Goal: Communication & Community: Ask a question

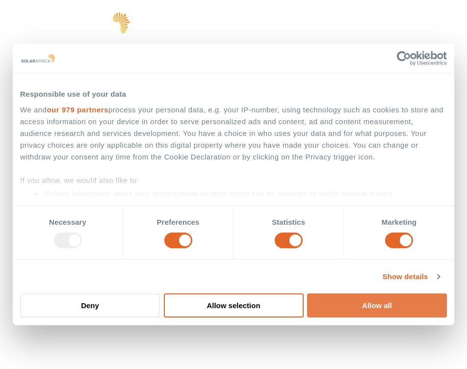
click at [339, 296] on button "Allow all" at bounding box center [377, 305] width 140 height 24
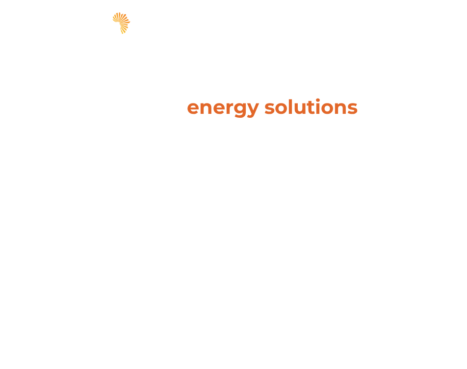
click at [412, 27] on span "hello" at bounding box center [415, 25] width 15 height 15
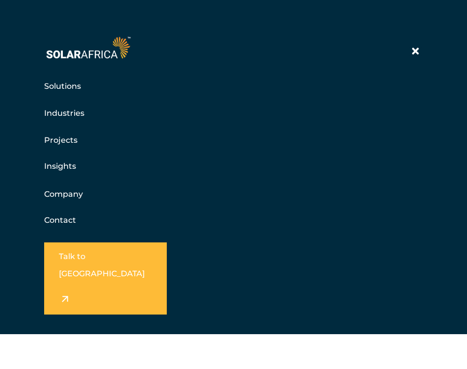
click at [63, 217] on link "Contact" at bounding box center [60, 219] width 32 height 9
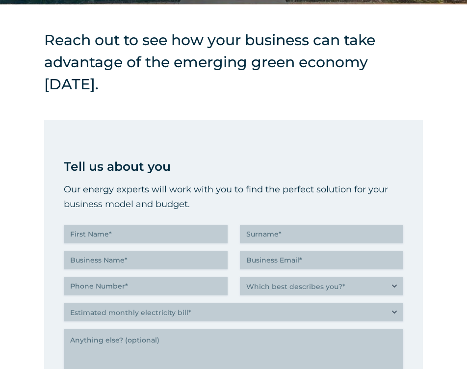
scroll to position [361, 0]
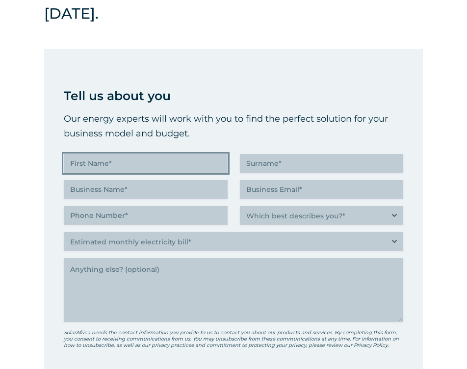
click at [108, 165] on input "First Name (Required)" at bounding box center [146, 163] width 164 height 19
type input "Emma"
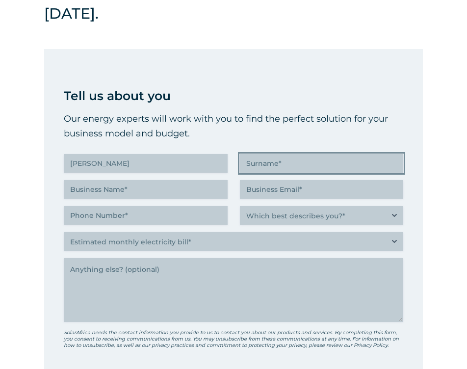
type input "Sawier"
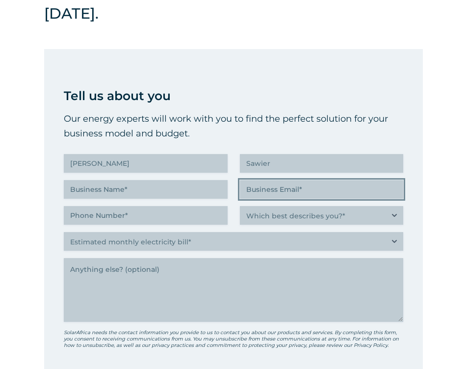
type input "emmasawier@gmail.com"
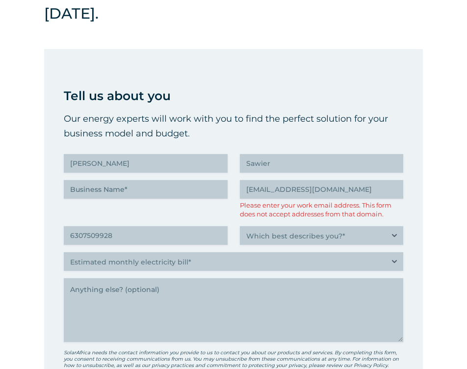
type input "(630) 750-9928"
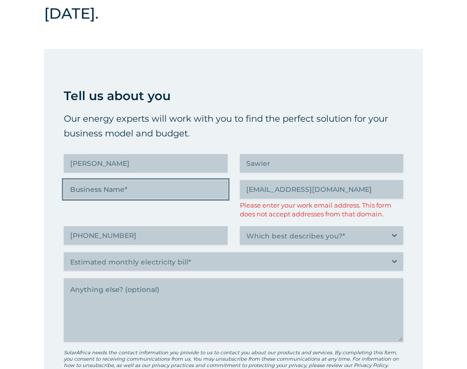
click at [137, 191] on input "Business Name (Required)" at bounding box center [146, 189] width 164 height 19
type input "T"
type input "Techsalerator"
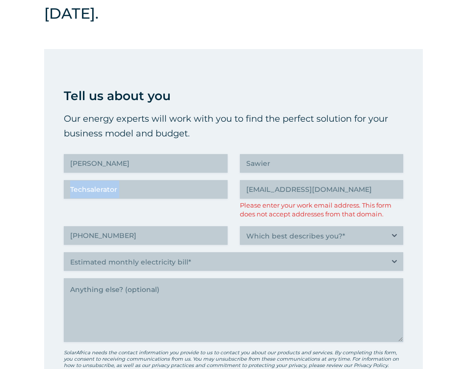
drag, startPoint x: 375, startPoint y: 179, endPoint x: 212, endPoint y: 187, distance: 162.9
click at [212, 188] on div "Tell us about you Our energy experts will work with you to find the perfect sol…" at bounding box center [233, 253] width 339 height 334
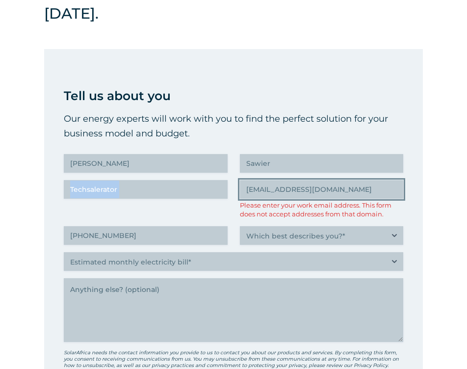
click at [340, 191] on input "emmasawier@gmail.com" at bounding box center [322, 189] width 164 height 19
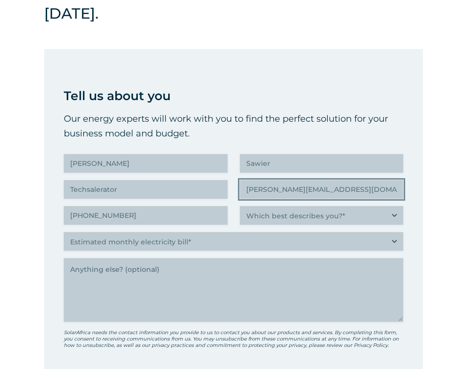
type input "emma.sawier@techsalerator.com"
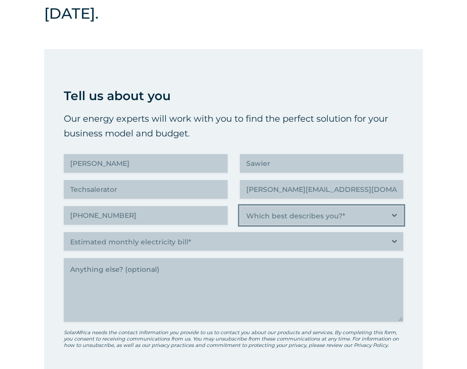
click at [298, 220] on select "Which best describes you?* Researching and identifying the best energy solution…" at bounding box center [322, 215] width 164 height 19
select select "Researching and identifying the best energy solutions on behalf of the business…"
click at [240, 206] on select "Which best describes you?* Researching and identifying the best energy solution…" at bounding box center [322, 215] width 164 height 19
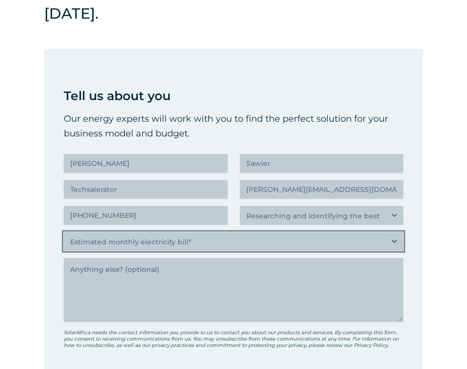
click at [231, 238] on select "Estimated monthly electricity bill* Less than R500K More than R500K" at bounding box center [233, 241] width 339 height 19
select select "Less than R500K"
click at [64, 232] on select "Estimated monthly electricity bill* Less than R500K More than R500K" at bounding box center [233, 241] width 339 height 19
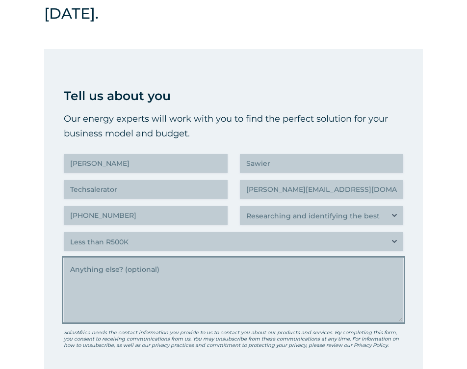
click at [189, 289] on textarea "Anything else" at bounding box center [233, 290] width 339 height 64
paste textarea "https://solarafrica.com"
type textarea "h"
click at [137, 274] on textarea "Anything else" at bounding box center [233, 290] width 339 height 64
paste textarea "I hope all is well! I’m Emma, a Data Sales Assistant from Techsalerator - a glo…"
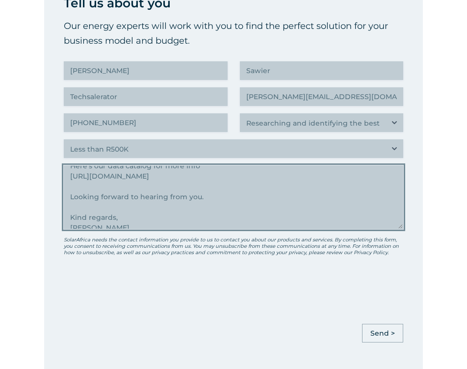
scroll to position [479, 0]
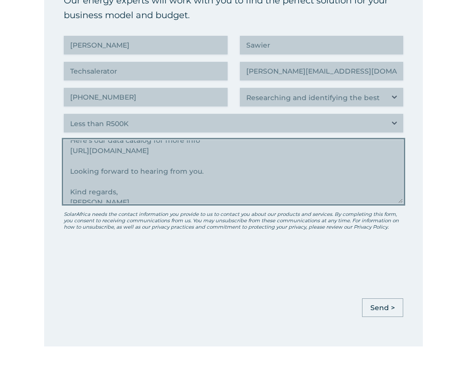
type textarea "I hope all is well! I’m Emma, a Data Sales Assistant from Techsalerator - a glo…"
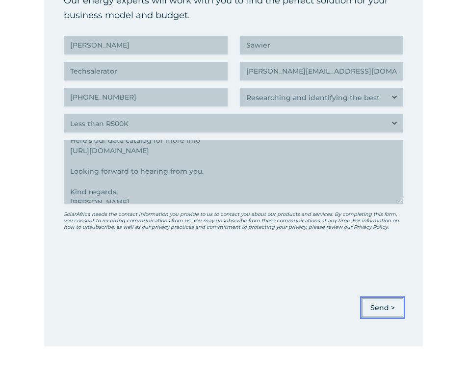
click at [386, 303] on input "Send >" at bounding box center [382, 307] width 41 height 19
